Goal: Find contact information: Find contact information

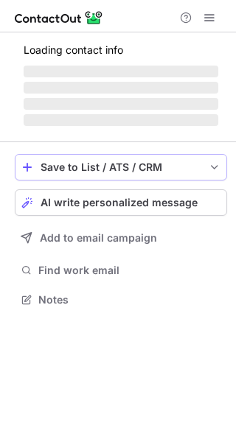
scroll to position [299, 236]
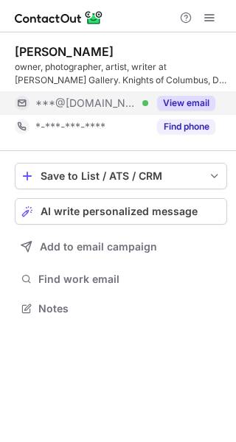
click at [172, 98] on button "View email" at bounding box center [186, 103] width 58 height 15
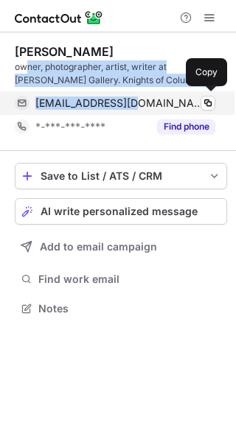
drag, startPoint x: 27, startPoint y: 72, endPoint x: 137, endPoint y: 100, distance: 113.2
click at [137, 100] on div "Roger Martinez owner, photographer, artist, writer at Arté mARTínez Gallery. Kn…" at bounding box center [121, 91] width 212 height 94
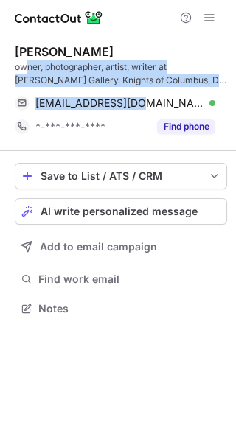
scroll to position [13, 0]
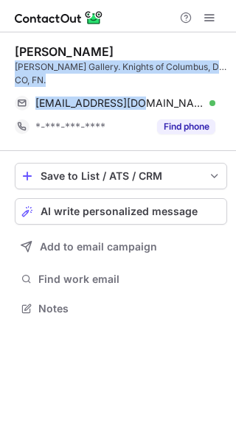
copy div "ner, photographer, artist, writer at Arté mARTínez Gallery. Knights of Columbus…"
